Goal: Information Seeking & Learning: Find specific fact

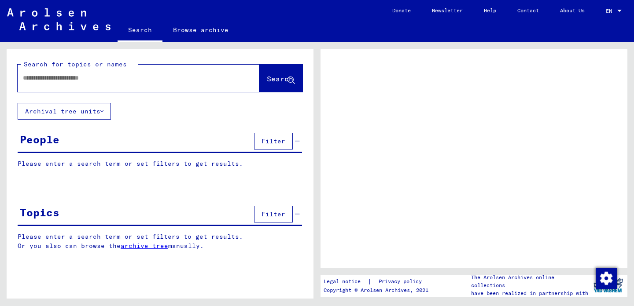
click at [97, 79] on input "text" at bounding box center [130, 77] width 215 height 9
type input "****"
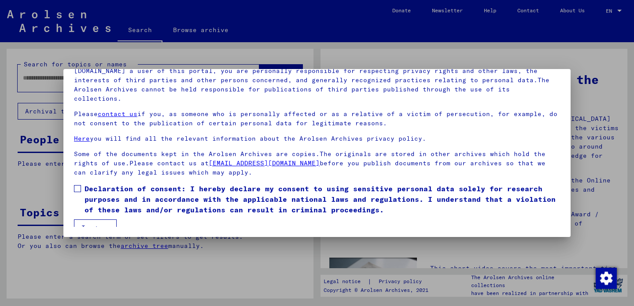
scroll to position [74, 0]
click at [77, 185] on span at bounding box center [77, 188] width 7 height 7
click at [97, 220] on button "I agree" at bounding box center [95, 228] width 43 height 17
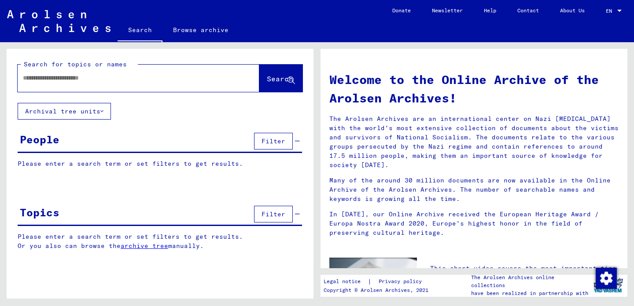
click at [81, 80] on input "text" at bounding box center [128, 77] width 210 height 9
type input "**********"
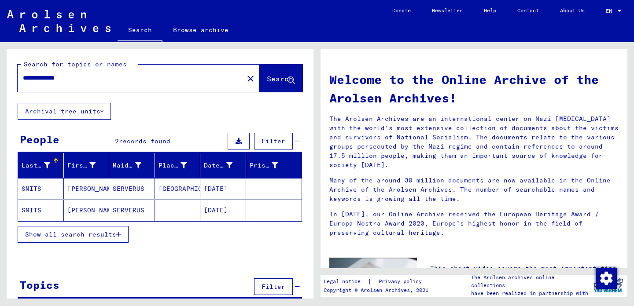
click at [29, 187] on mat-cell "SMITS" at bounding box center [41, 188] width 46 height 21
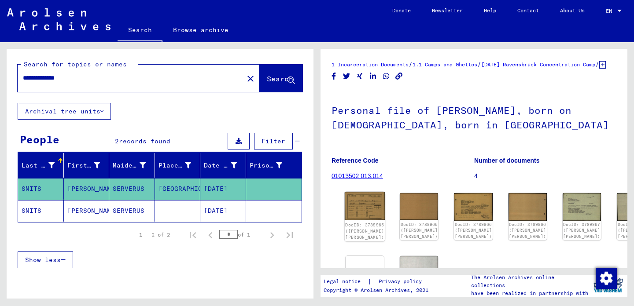
click at [358, 209] on img at bounding box center [365, 206] width 40 height 28
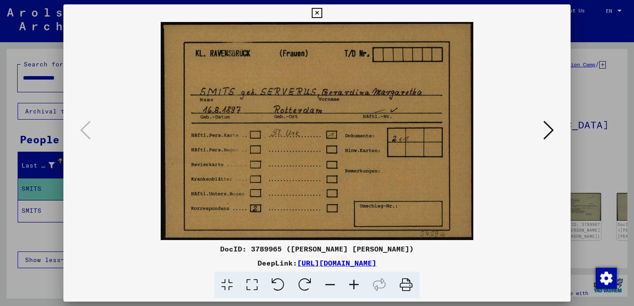
click at [547, 134] on icon at bounding box center [548, 130] width 11 height 21
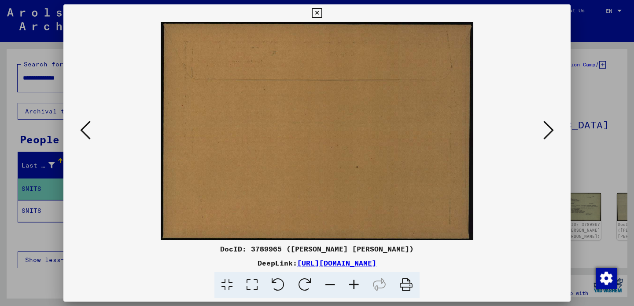
click at [547, 134] on icon at bounding box center [548, 130] width 11 height 21
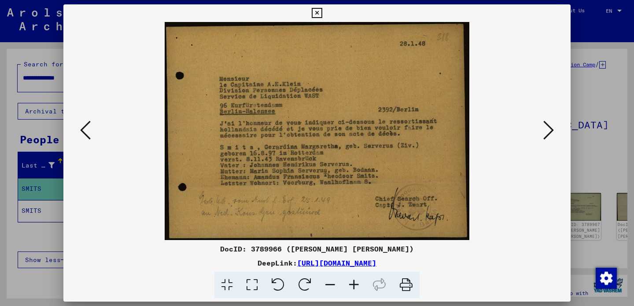
click at [550, 132] on icon at bounding box center [548, 130] width 11 height 21
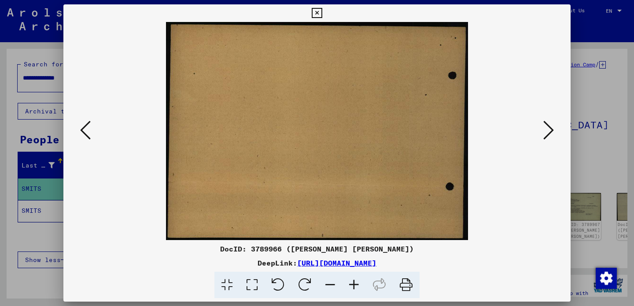
click at [550, 132] on icon at bounding box center [548, 130] width 11 height 21
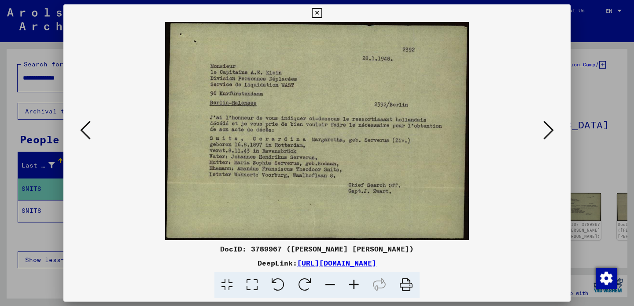
click at [550, 132] on icon at bounding box center [548, 130] width 11 height 21
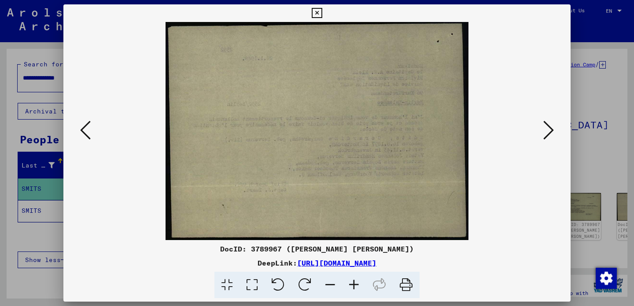
click at [550, 132] on icon at bounding box center [548, 130] width 11 height 21
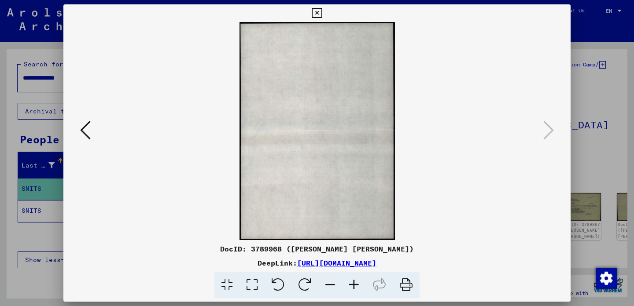
click at [322, 11] on icon at bounding box center [317, 13] width 10 height 11
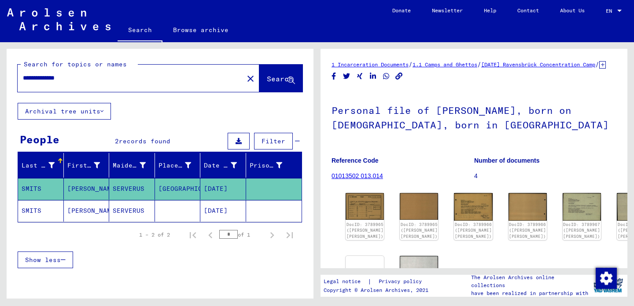
click at [38, 210] on mat-cell "SMITS" at bounding box center [41, 211] width 46 height 22
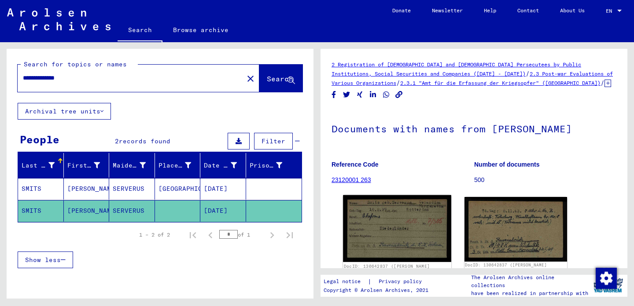
click at [394, 222] on img at bounding box center [397, 228] width 108 height 67
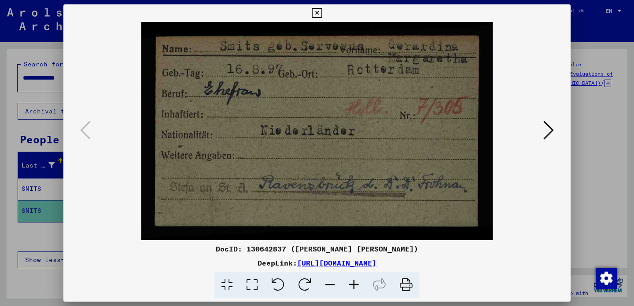
click at [551, 129] on icon at bounding box center [548, 130] width 11 height 21
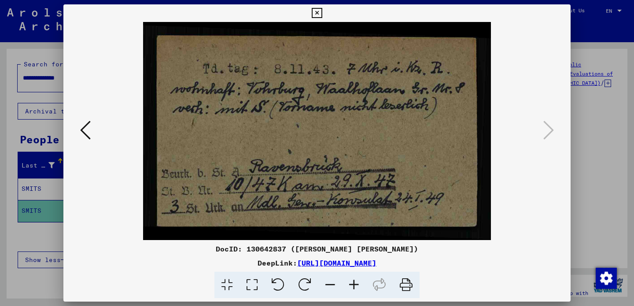
click at [322, 13] on icon at bounding box center [317, 13] width 10 height 11
